Goal: Task Accomplishment & Management: Complete application form

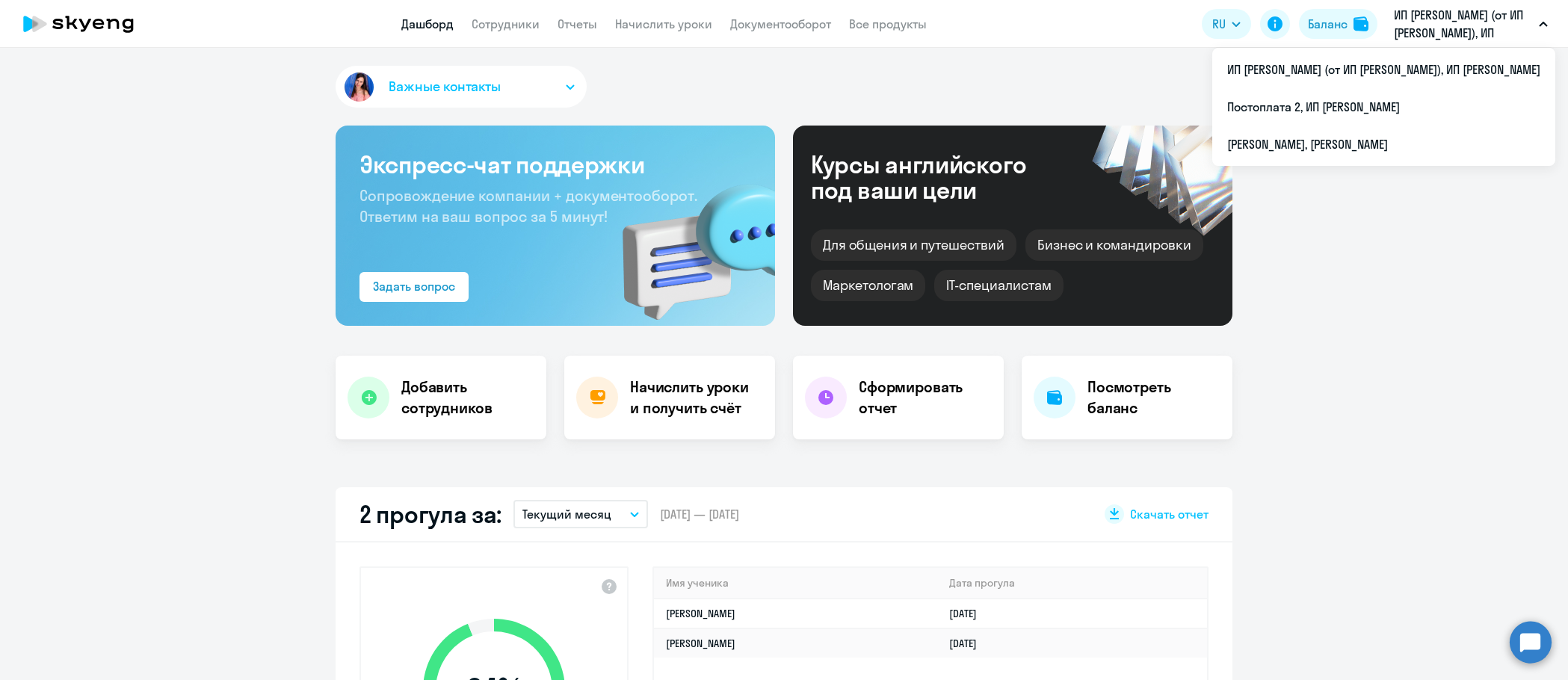
select select "30"
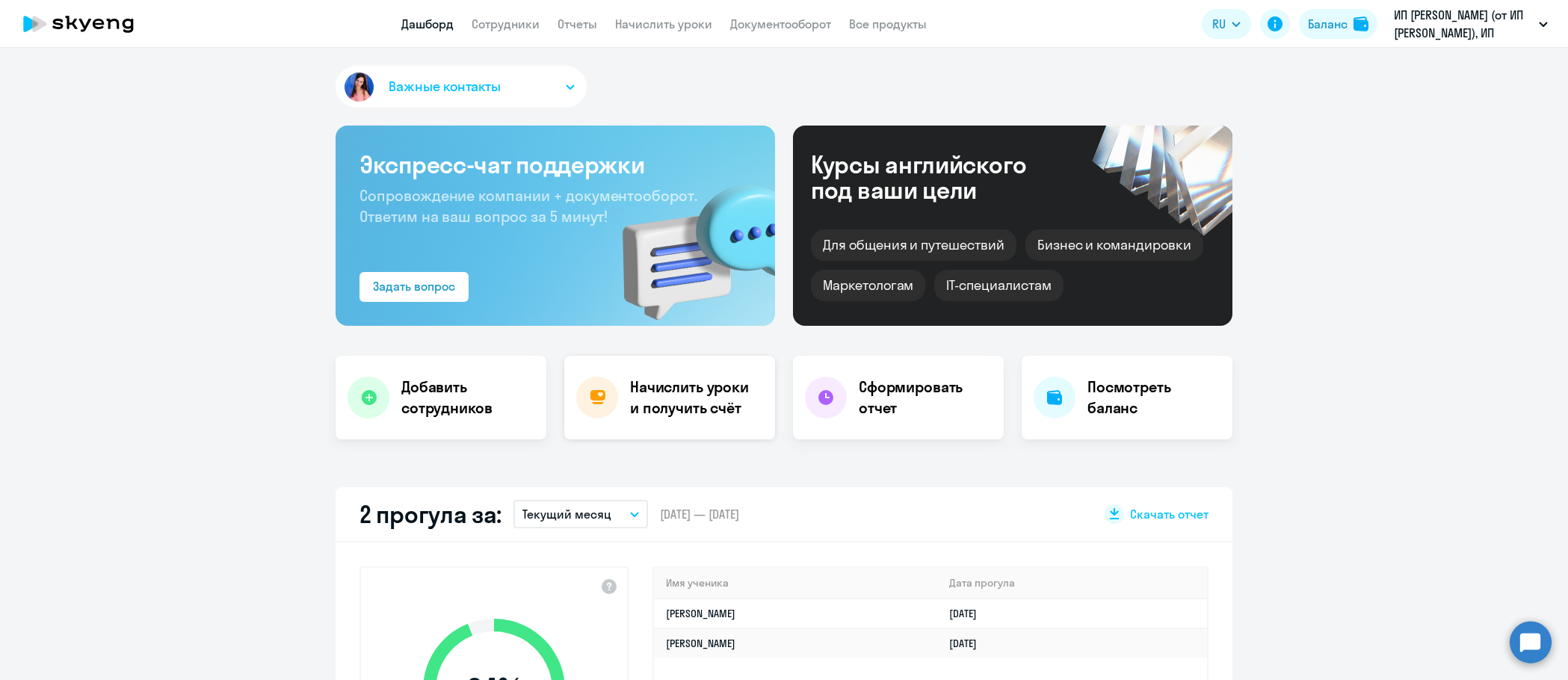
click at [688, 405] on h4 "Начислить уроки и получить счёт" at bounding box center [695, 398] width 130 height 42
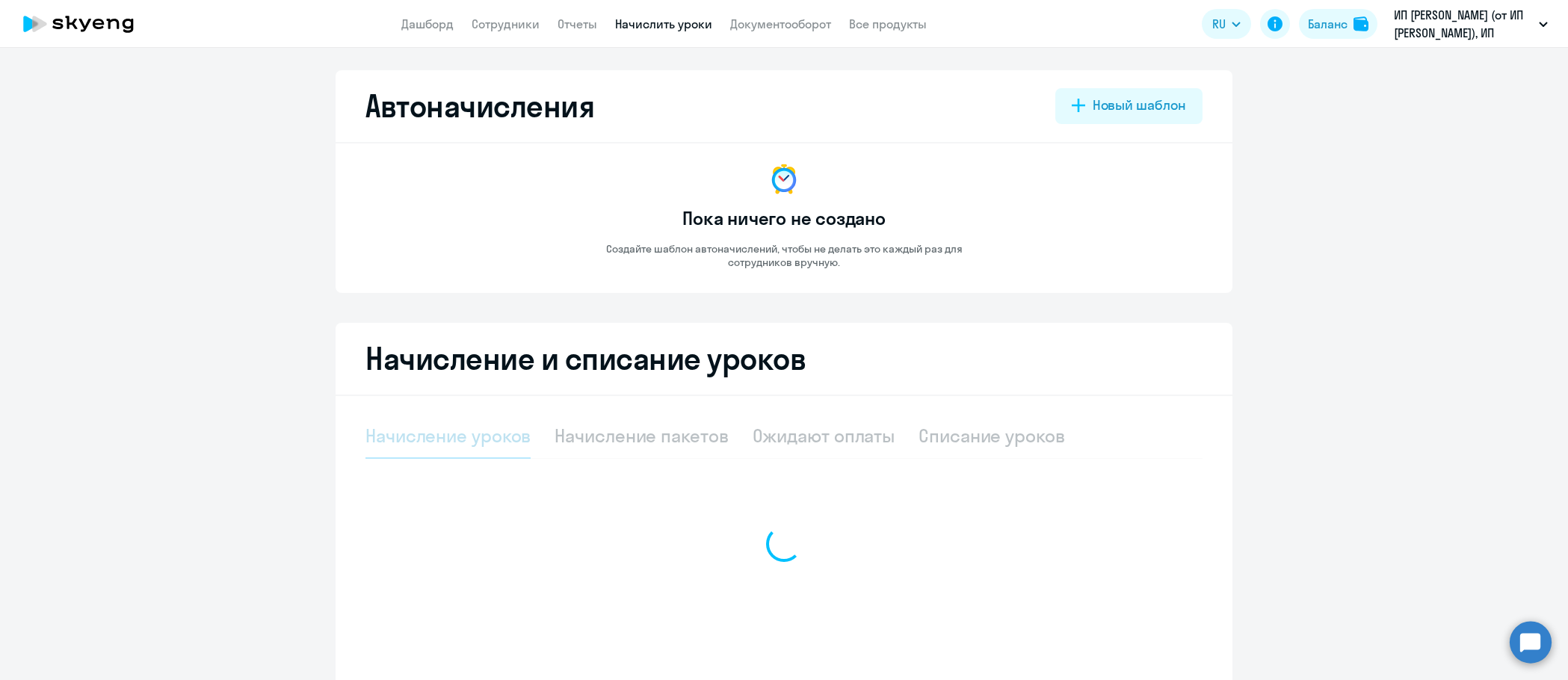
select select "10"
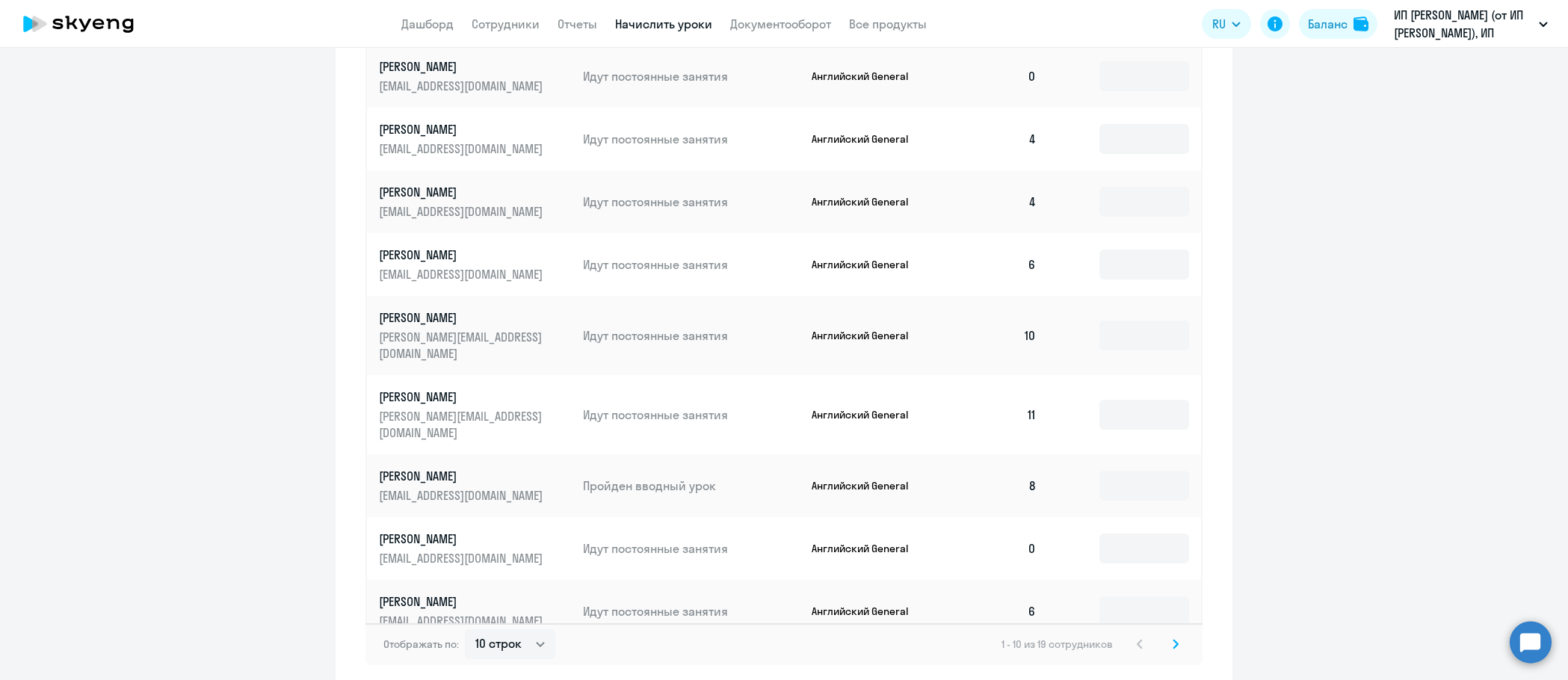
scroll to position [711, 0]
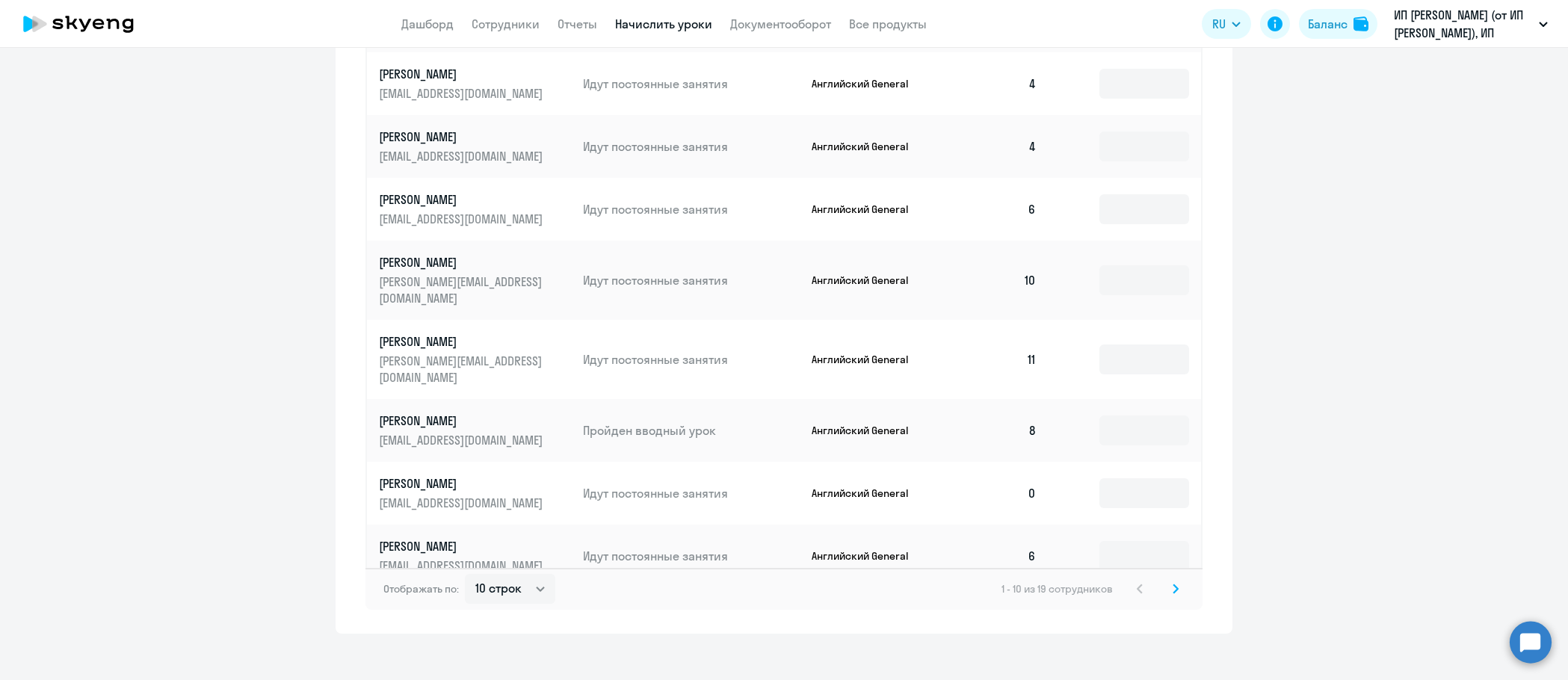
click at [1168, 582] on svg-icon at bounding box center [1175, 588] width 18 height 18
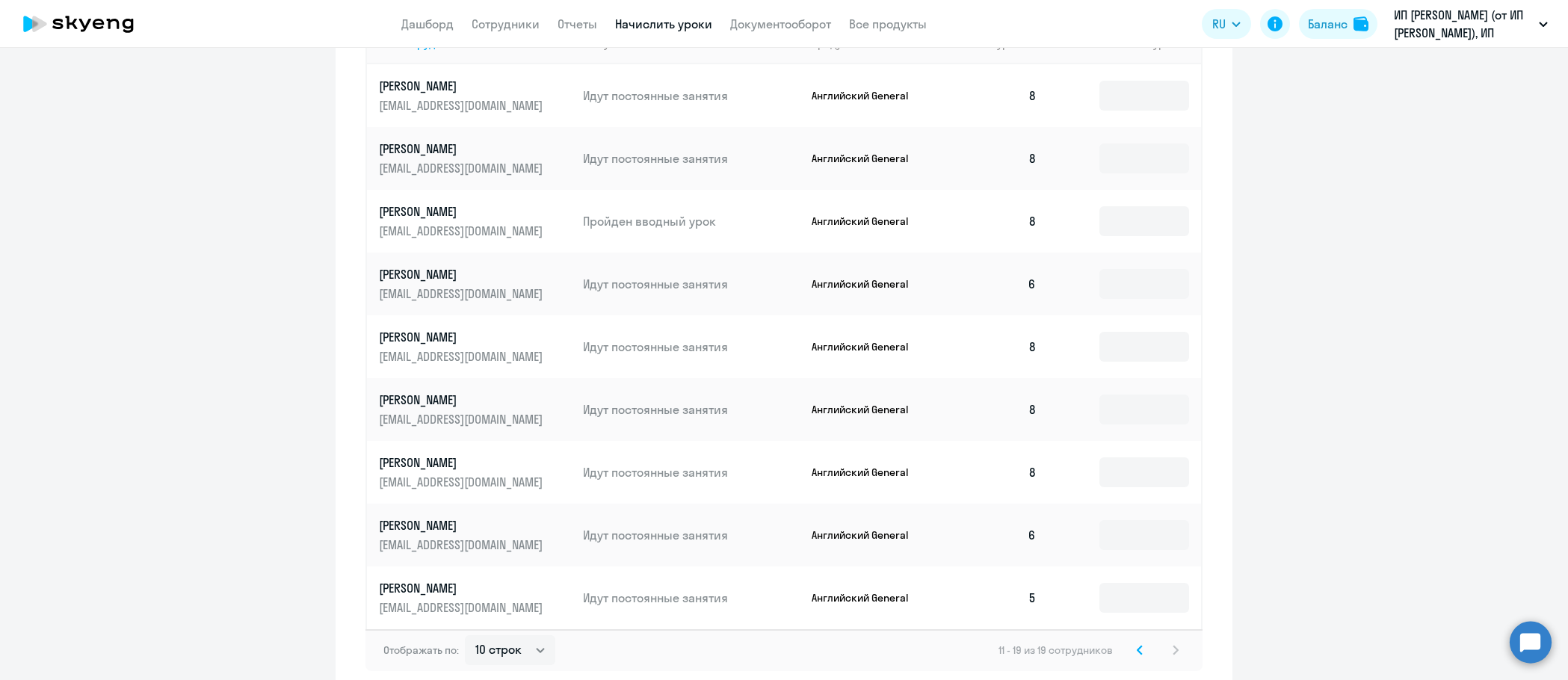
scroll to position [649, 0]
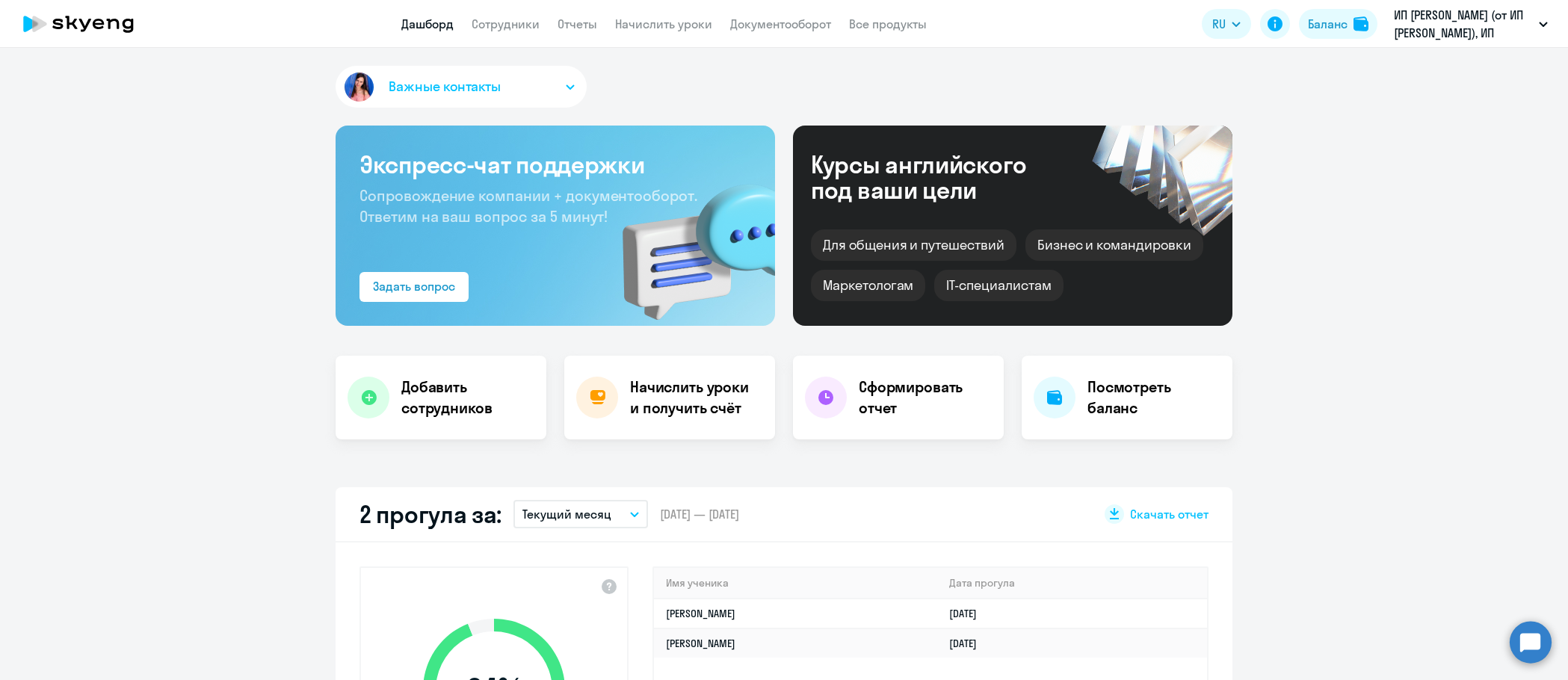
select select "30"
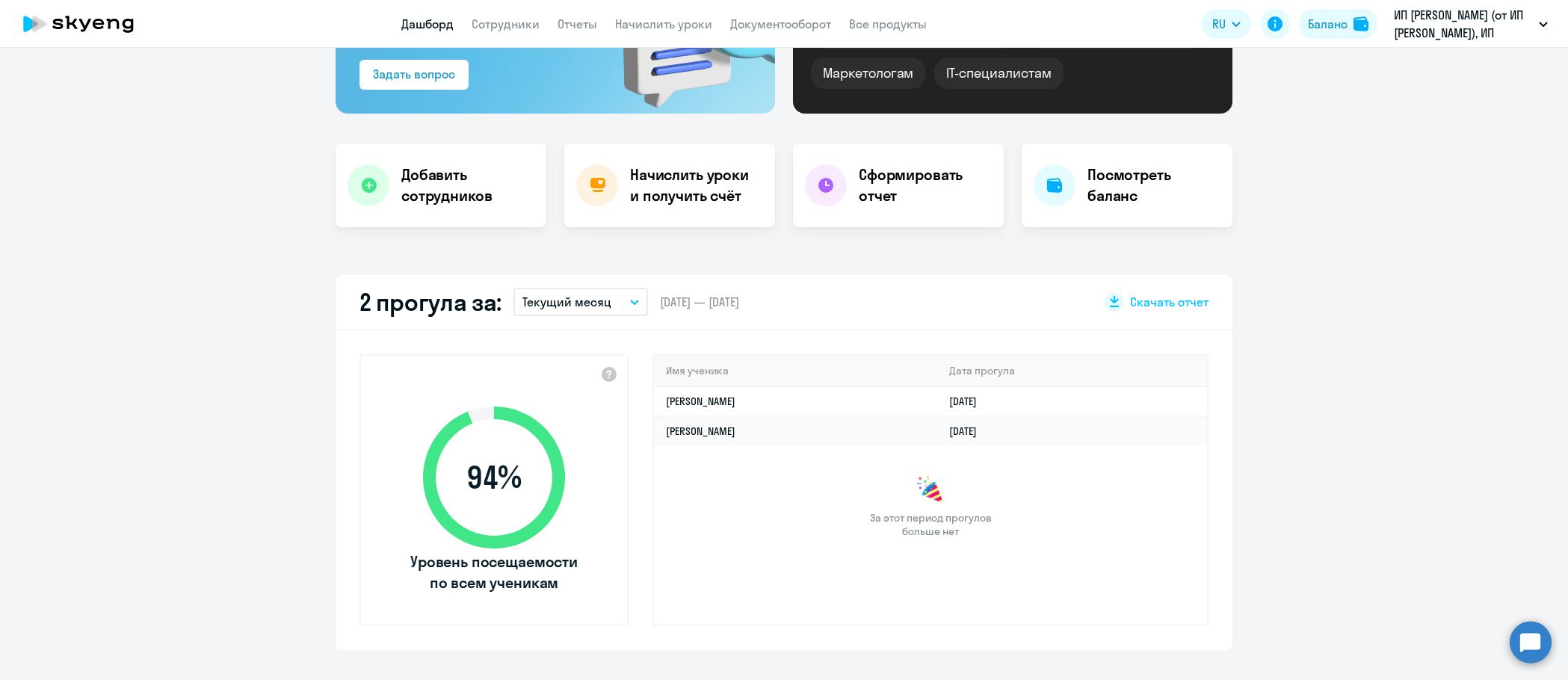
scroll to position [224, 0]
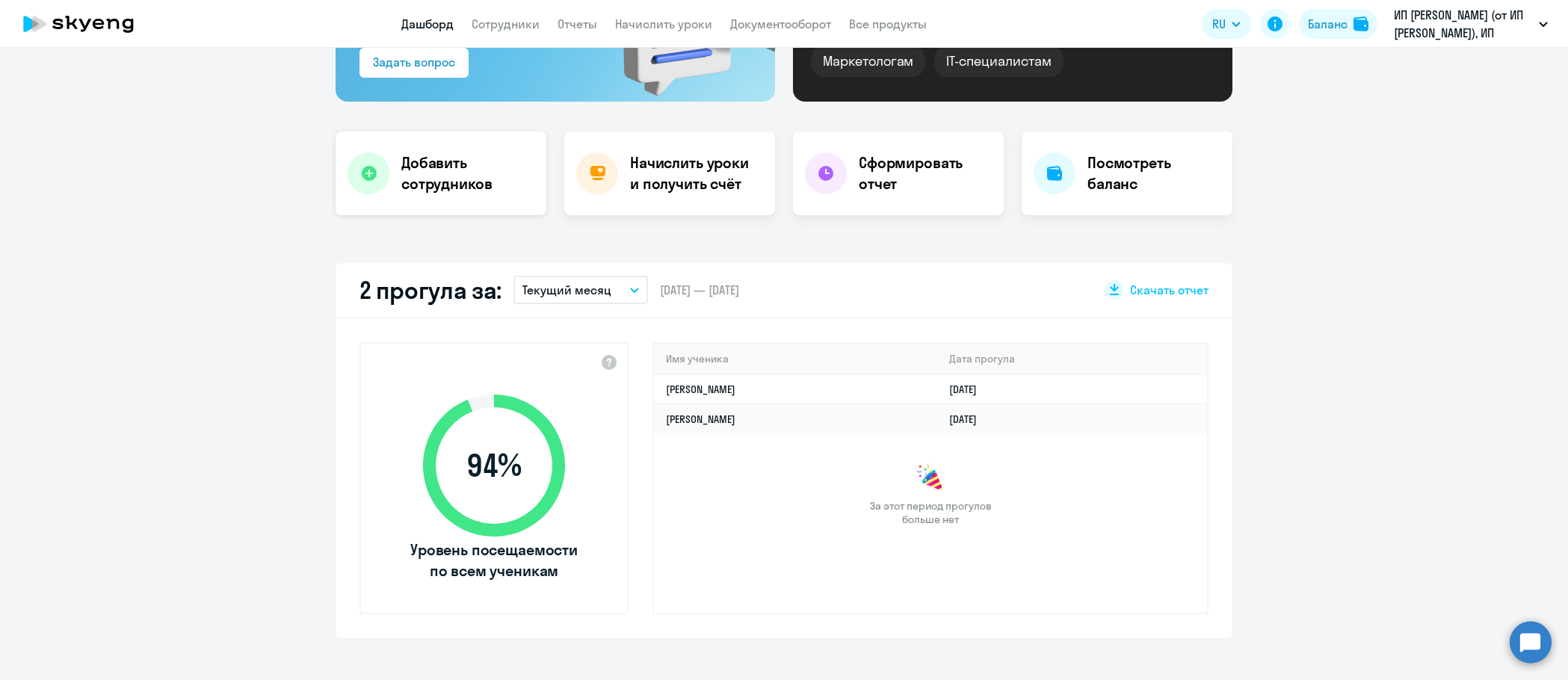
click at [401, 161] on h4 "Добавить сотрудников" at bounding box center [468, 173] width 133 height 42
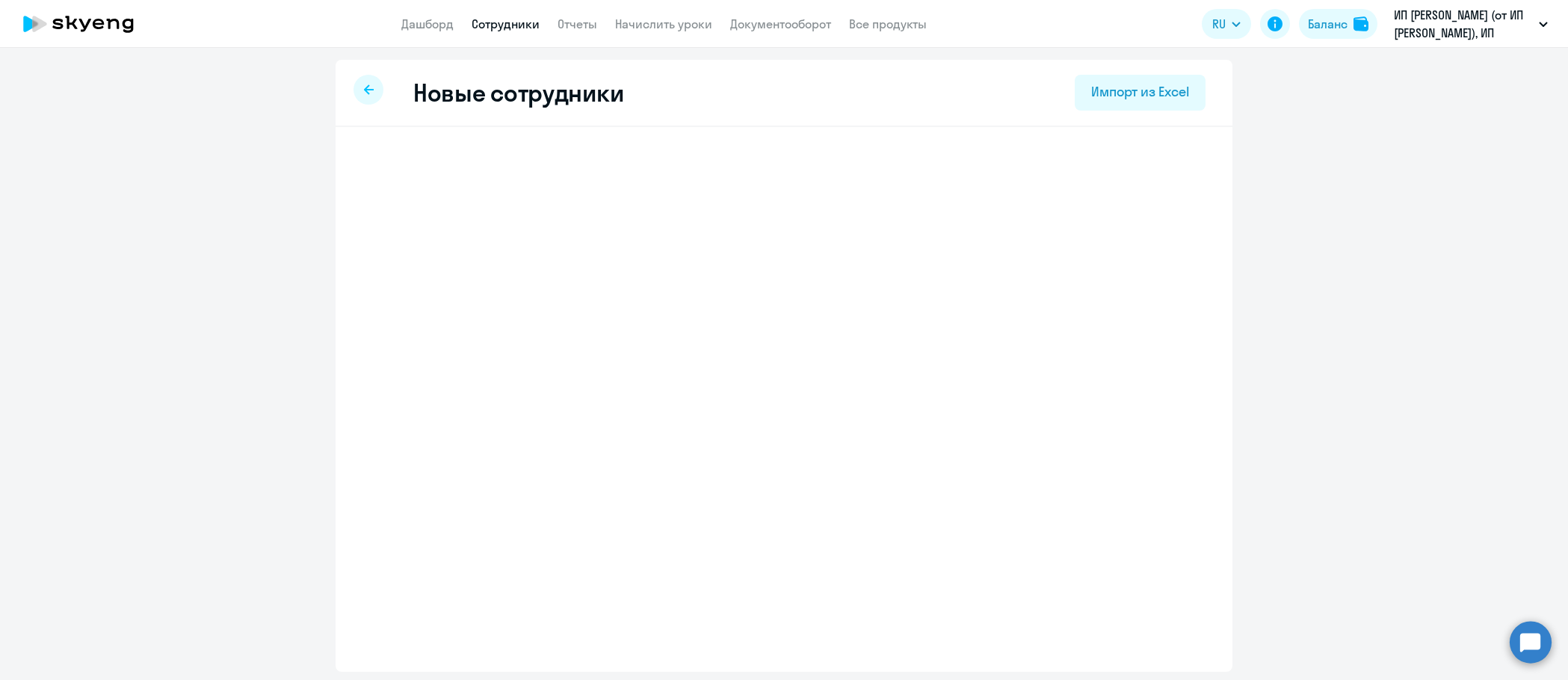
select select "english_adult_not_native_speaker"
select select "3"
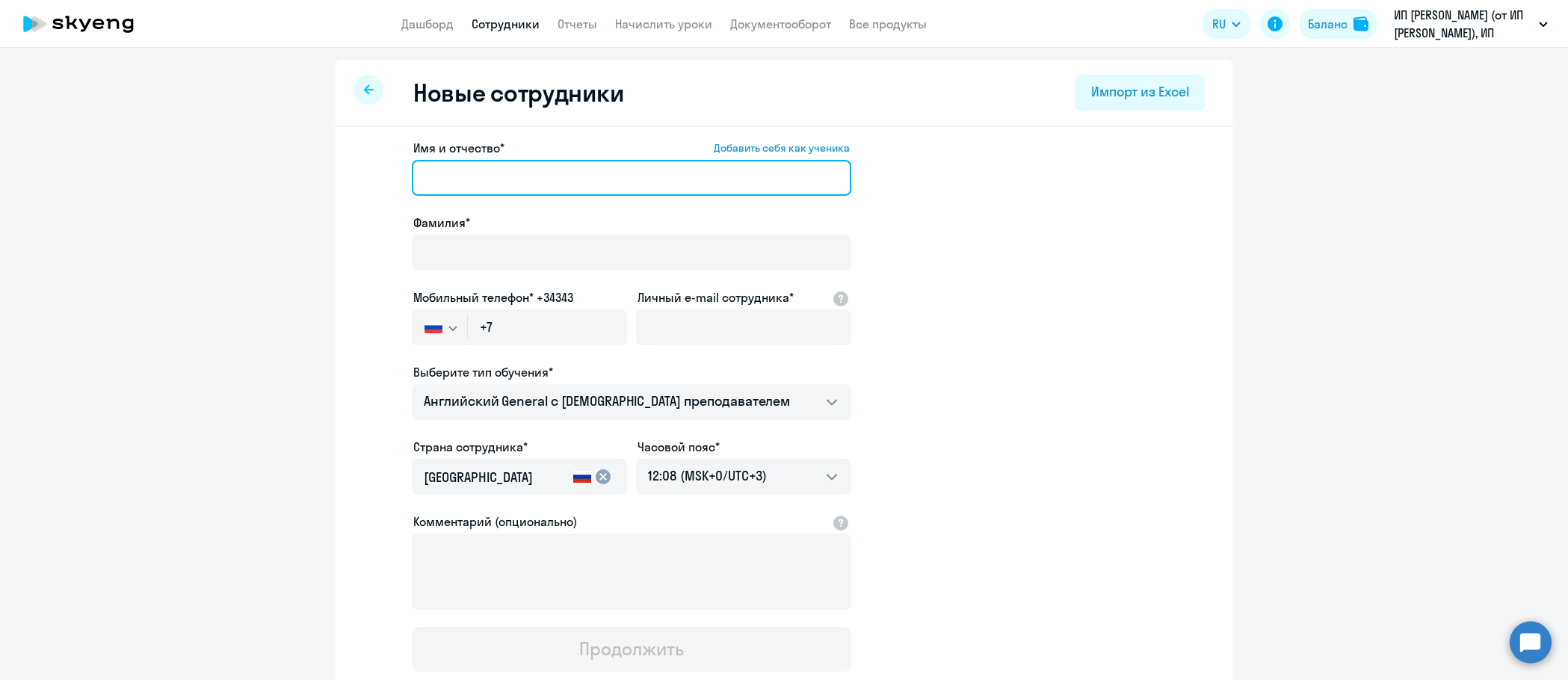
click at [492, 184] on input "Имя и отчество* Добавить себя как ученика" at bounding box center [631, 178] width 439 height 36
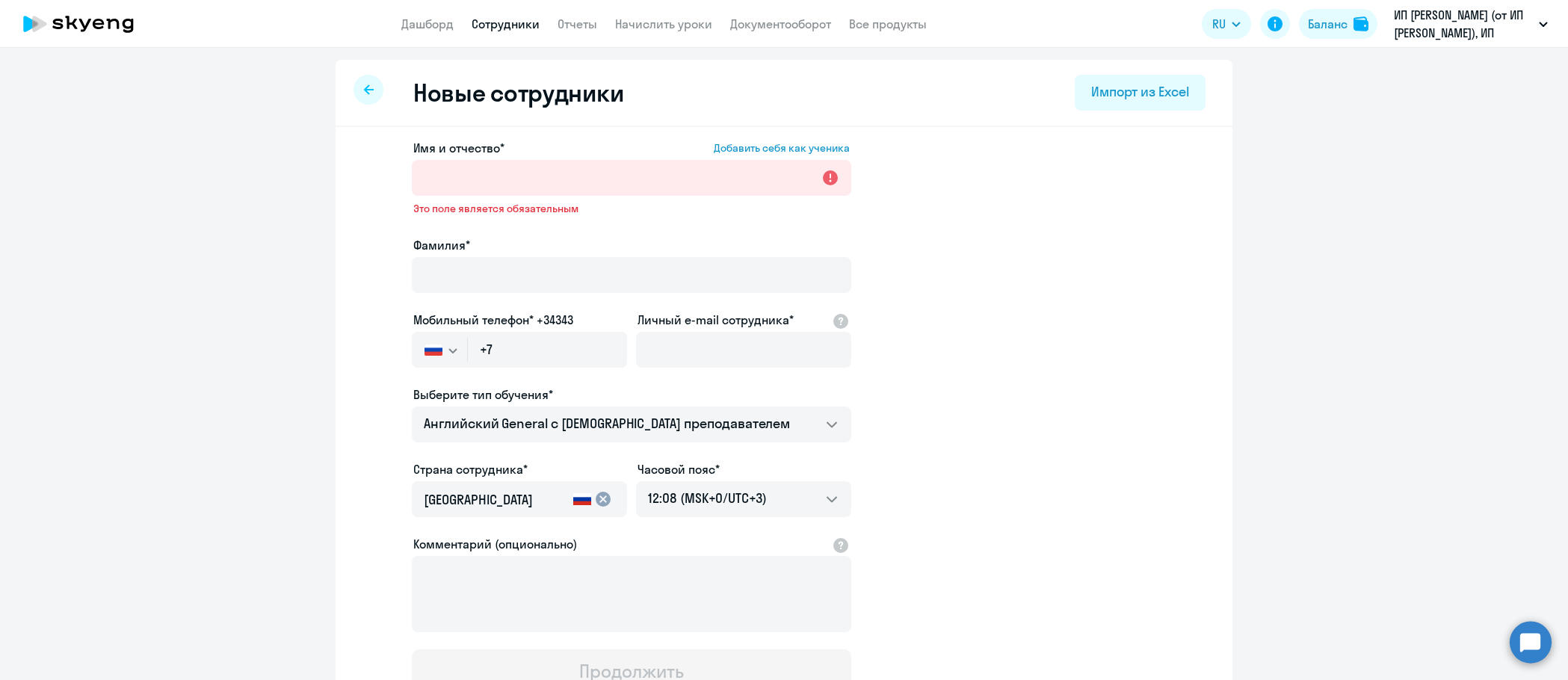
drag, startPoint x: 171, startPoint y: 109, endPoint x: 182, endPoint y: 110, distance: 11.0
click at [171, 109] on ng-component "Новые сотрудники Импорт из Excel Имя и отчество* Добавить себя как ученика Это …" at bounding box center [784, 433] width 1568 height 747
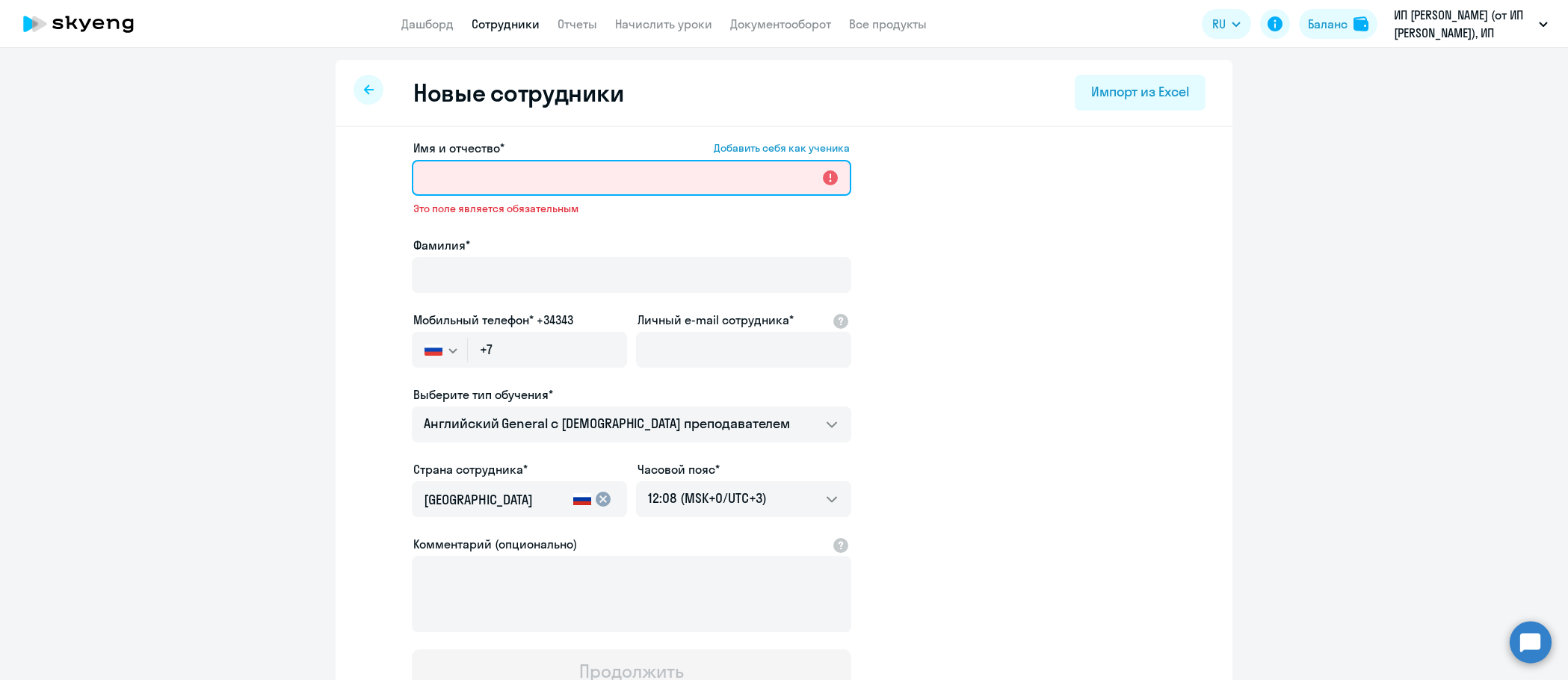
click at [480, 173] on input "Имя и отчество* Добавить себя как ученика" at bounding box center [631, 178] width 439 height 36
paste input "[PERSON_NAME]"
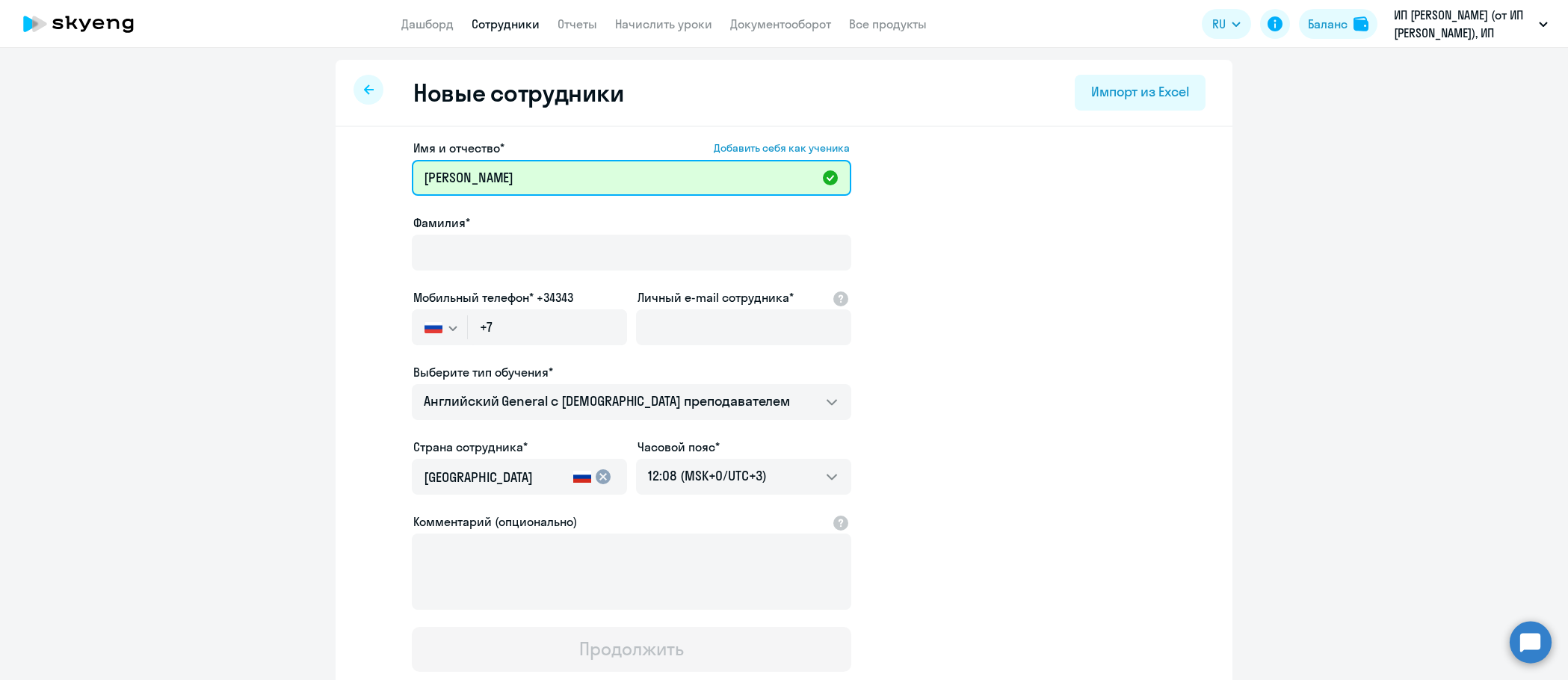
click at [441, 177] on input "[PERSON_NAME]" at bounding box center [631, 178] width 439 height 36
type input "Вероника"
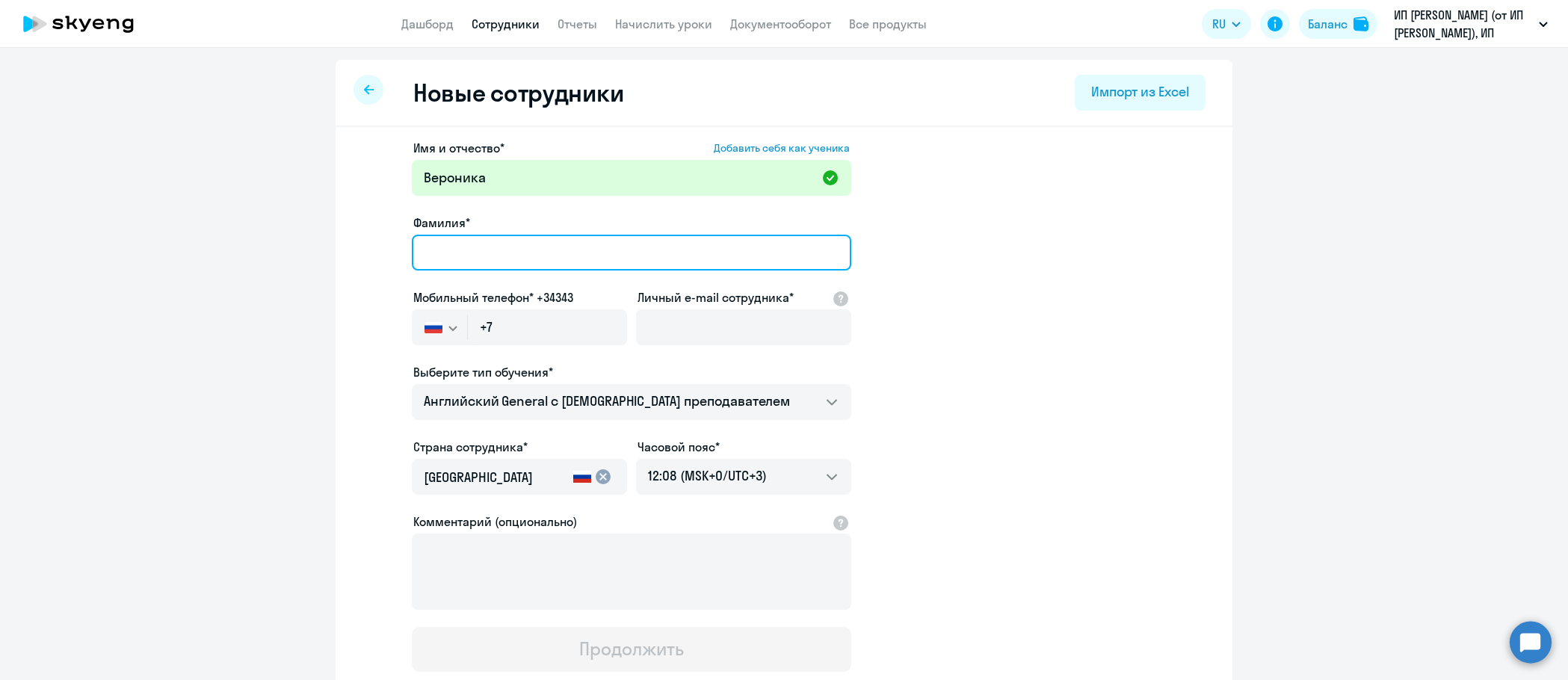
click at [444, 254] on input "Фамилия*" at bounding box center [631, 252] width 439 height 36
paste input "Коллегина"
type input "Коллегина"
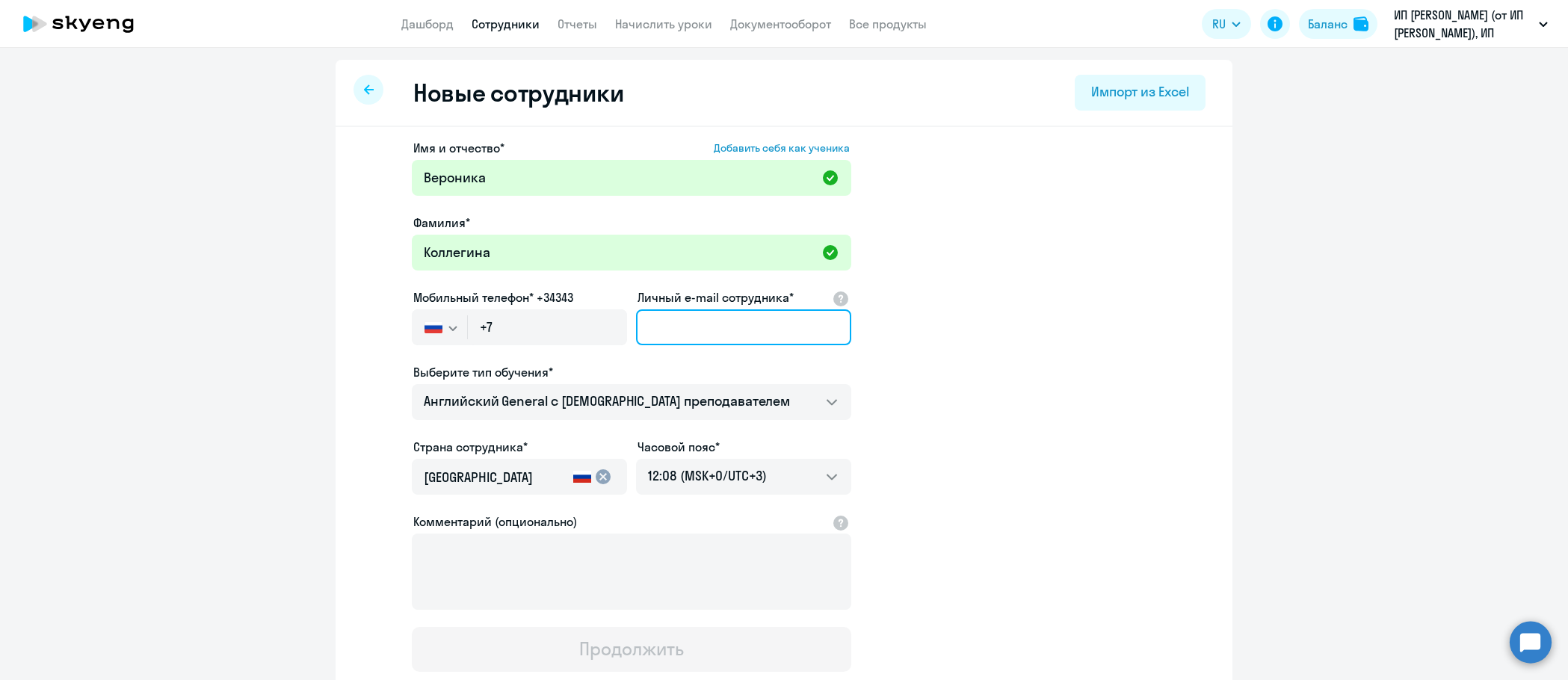
click at [669, 323] on input "Личный e-mail сотрудника*" at bounding box center [743, 327] width 215 height 36
paste input "[EMAIL_ADDRESS][DOMAIN_NAME]"
type input "[EMAIL_ADDRESS][DOMAIN_NAME]"
click at [1022, 385] on app-new-student-form "Имя и отчество* Добавить себя как ученика [PERSON_NAME]* Коллегина Мобильный те…" at bounding box center [784, 405] width 849 height 533
